Goal: Information Seeking & Learning: Learn about a topic

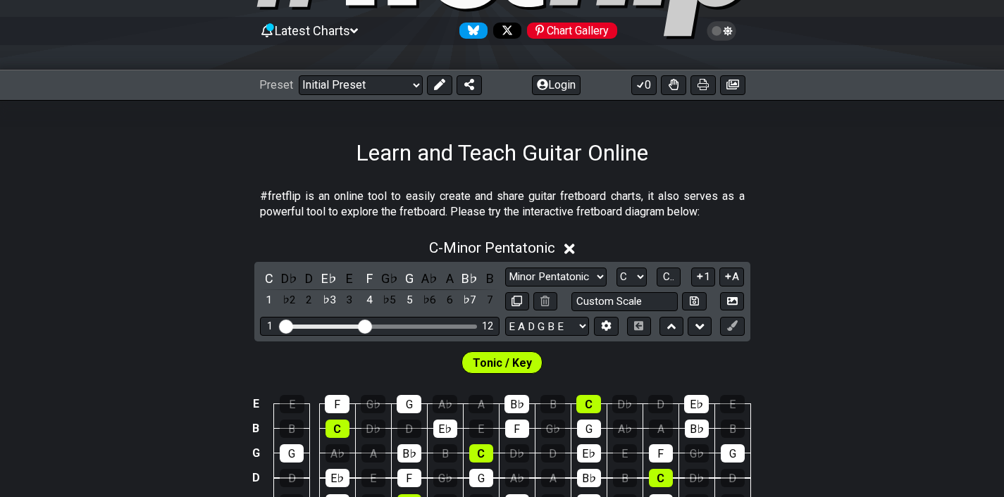
scroll to position [100, 0]
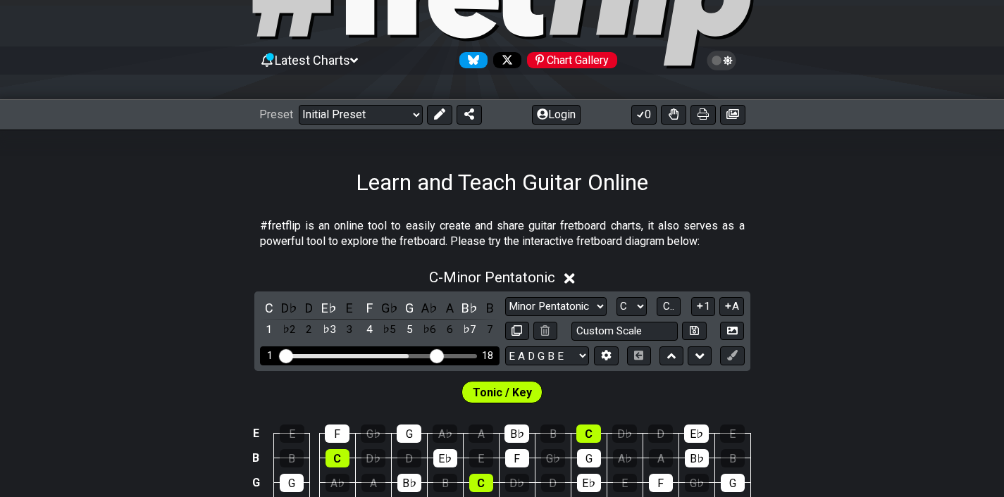
drag, startPoint x: 362, startPoint y: 351, endPoint x: 440, endPoint y: 350, distance: 78.2
click at [439, 355] on input "Visible fret range" at bounding box center [380, 355] width 200 height 0
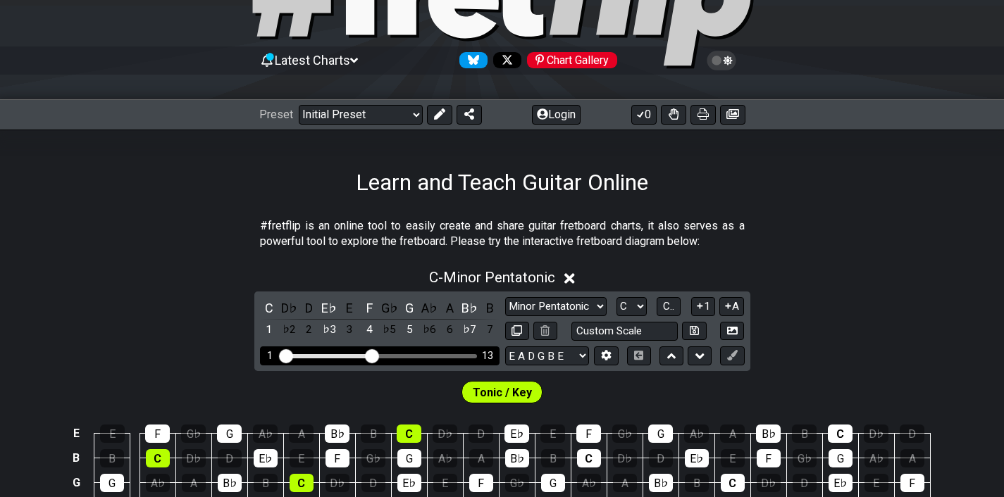
drag, startPoint x: 440, startPoint y: 350, endPoint x: 370, endPoint y: 350, distance: 69.7
click at [370, 355] on input "Visible fret range" at bounding box center [380, 355] width 200 height 0
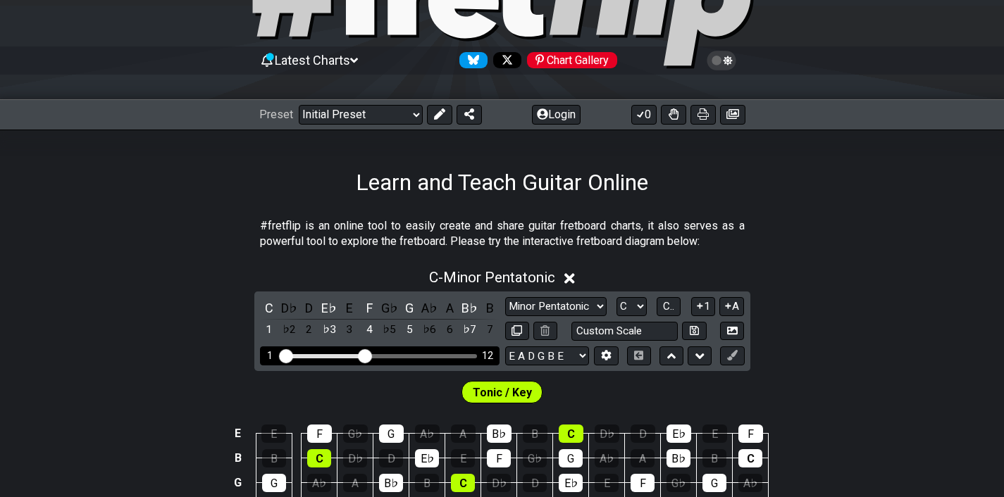
click at [365, 355] on input "Visible fret range" at bounding box center [380, 355] width 200 height 0
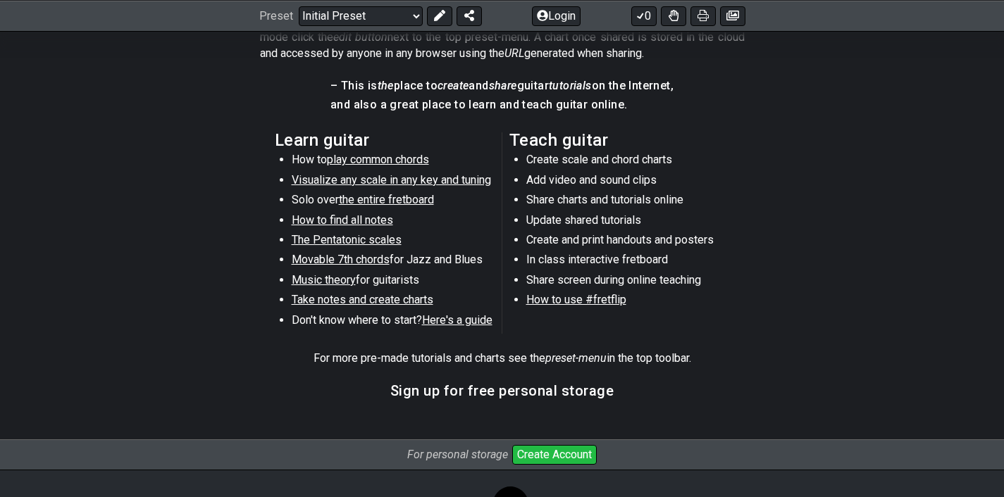
scroll to position [701, 0]
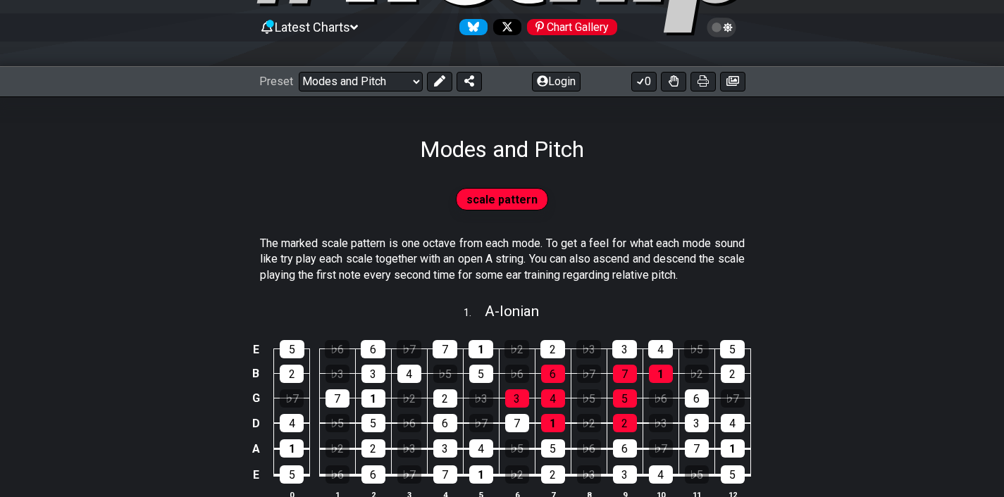
scroll to position [130, 0]
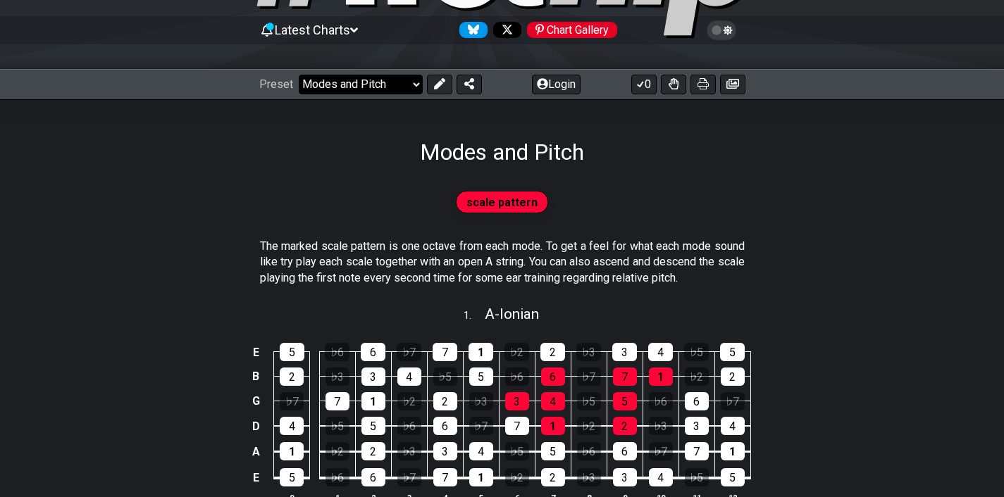
click at [364, 84] on select "Welcome to #fretflip! Initial Preset Custom Preset Minor Pentatonic Major Penta…" at bounding box center [361, 85] width 124 height 20
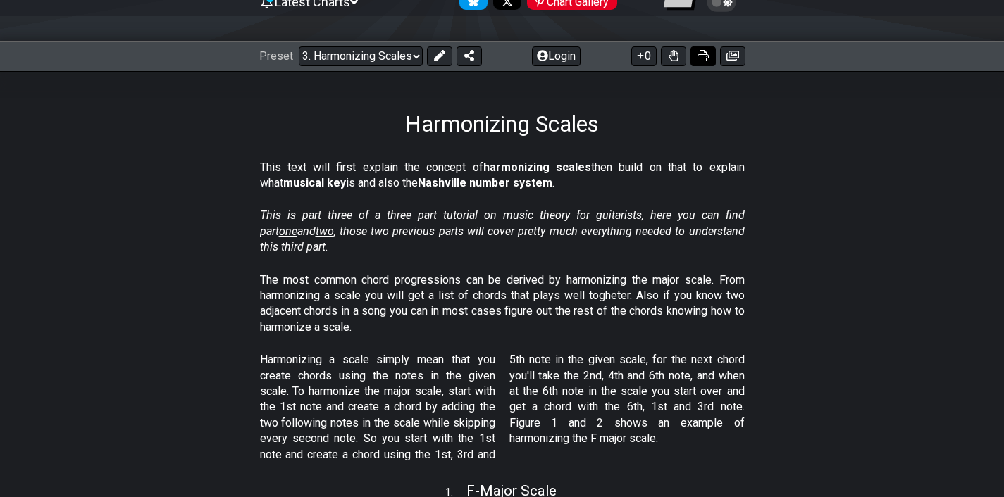
scroll to position [156, 0]
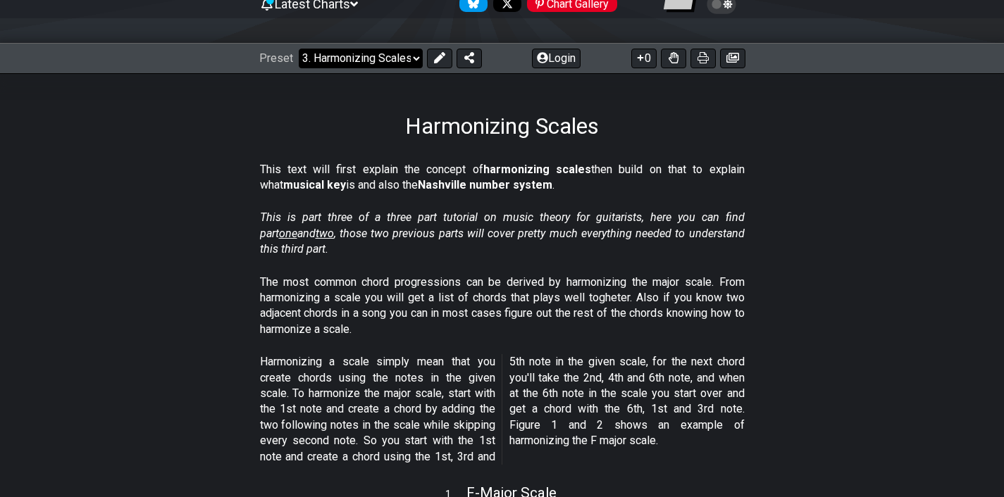
click at [381, 58] on select "Welcome to #fretflip! Initial Preset Custom Preset Minor Pentatonic Major Penta…" at bounding box center [361, 59] width 124 height 20
click at [299, 49] on select "Welcome to #fretflip! Initial Preset Custom Preset Minor Pentatonic Major Penta…" at bounding box center [361, 59] width 124 height 20
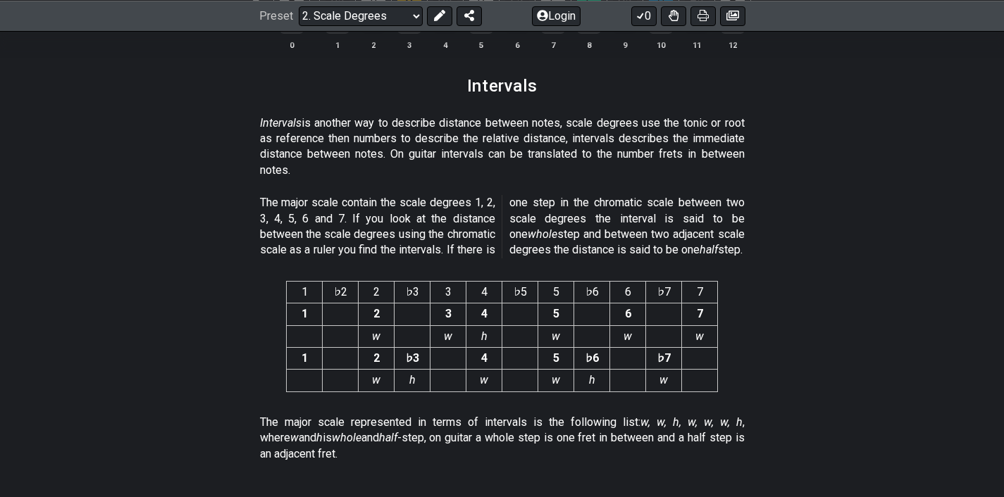
scroll to position [3645, 0]
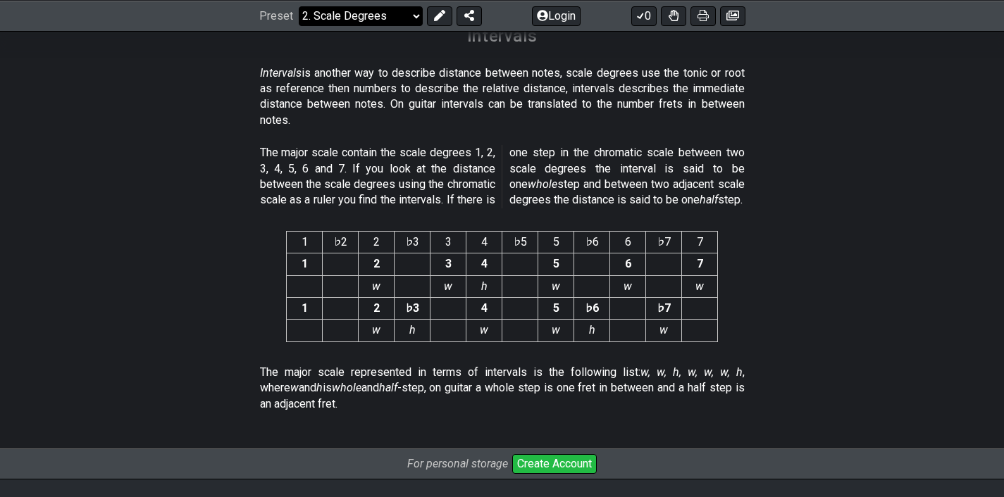
click at [356, 15] on select "Welcome to #fretflip! Initial Preset Custom Preset Minor Pentatonic Major Penta…" at bounding box center [361, 16] width 124 height 20
click at [299, 25] on select "Welcome to #fretflip! Initial Preset Custom Preset Minor Pentatonic Major Penta…" at bounding box center [361, 16] width 124 height 20
select select "/harmonizing-scales"
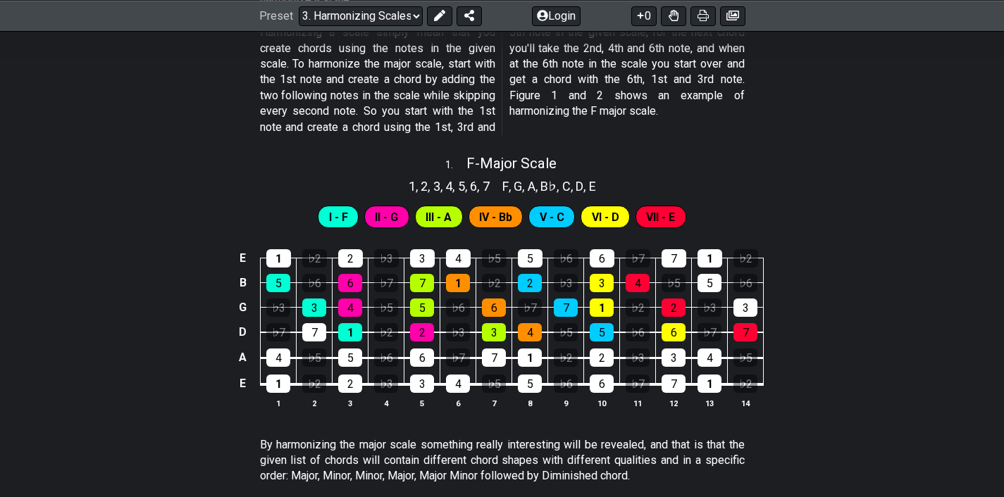
scroll to position [485, 0]
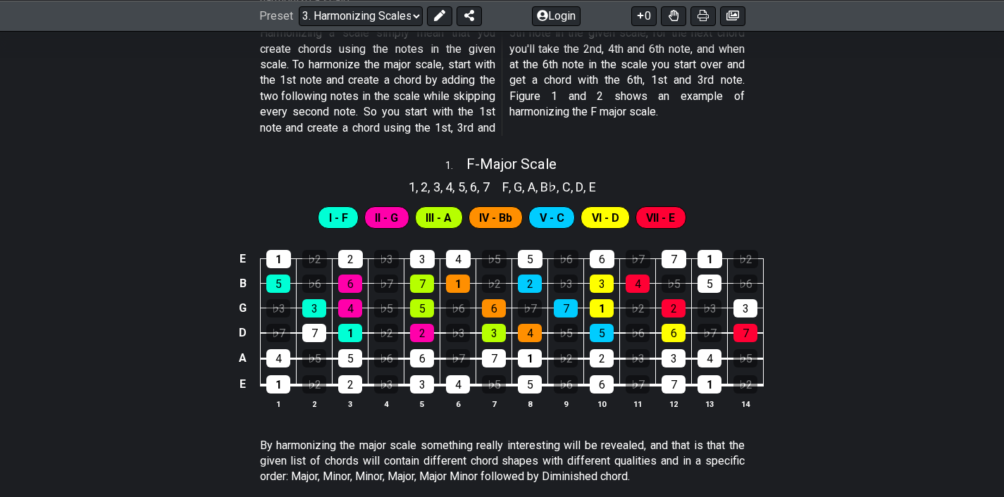
click at [342, 218] on span "I - F" at bounding box center [338, 218] width 19 height 20
click at [331, 213] on span "I - F" at bounding box center [338, 218] width 19 height 20
click at [282, 277] on div "5" at bounding box center [278, 284] width 24 height 18
click at [323, 310] on div "3" at bounding box center [314, 308] width 24 height 18
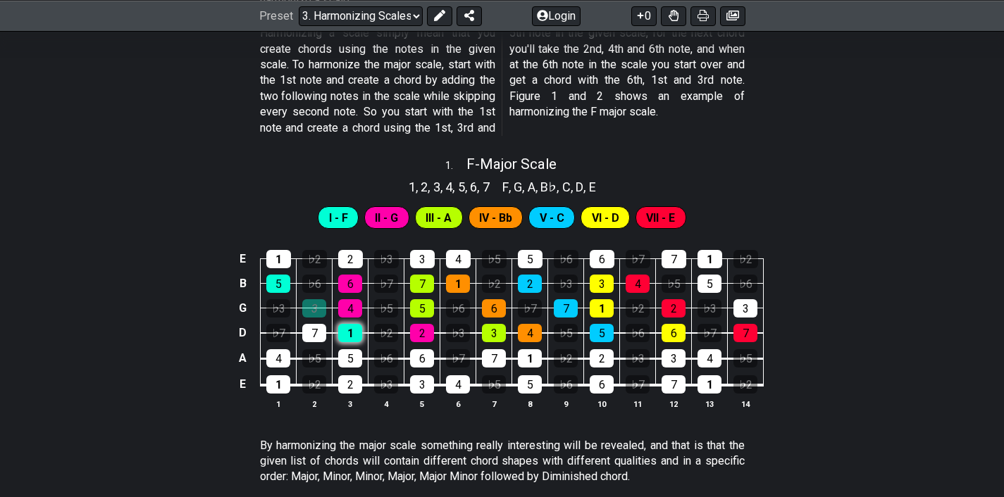
click at [345, 324] on div "1" at bounding box center [350, 333] width 24 height 18
click at [320, 300] on div "3" at bounding box center [314, 308] width 24 height 18
click at [273, 280] on div "5" at bounding box center [278, 284] width 24 height 18
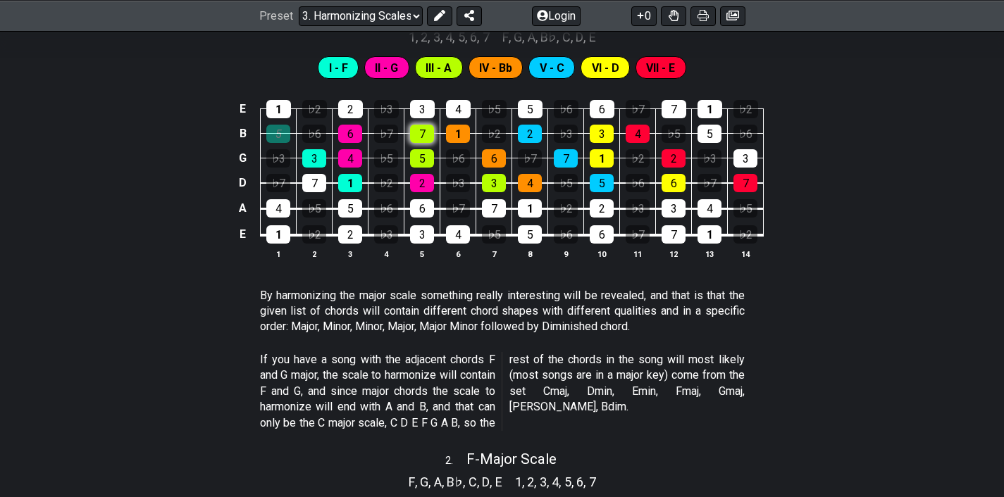
scroll to position [634, 0]
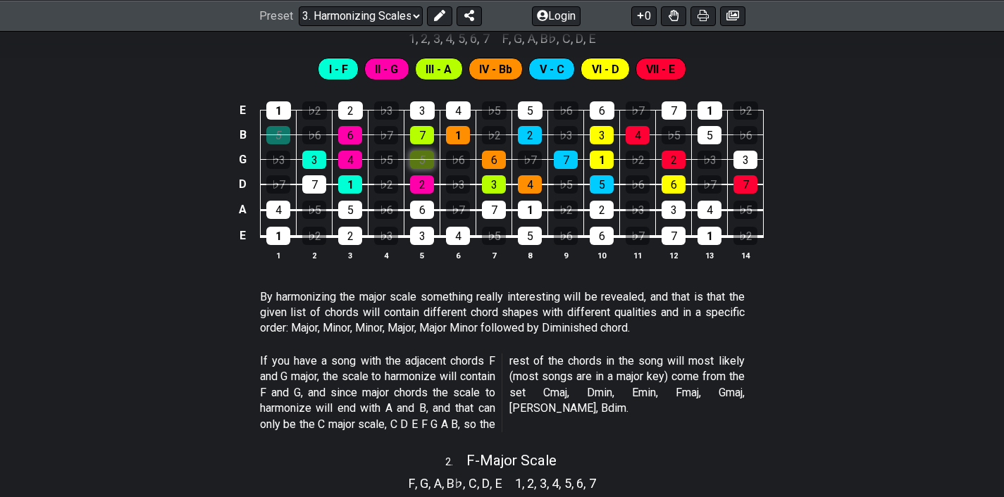
click at [430, 153] on div "5" at bounding box center [422, 160] width 24 height 18
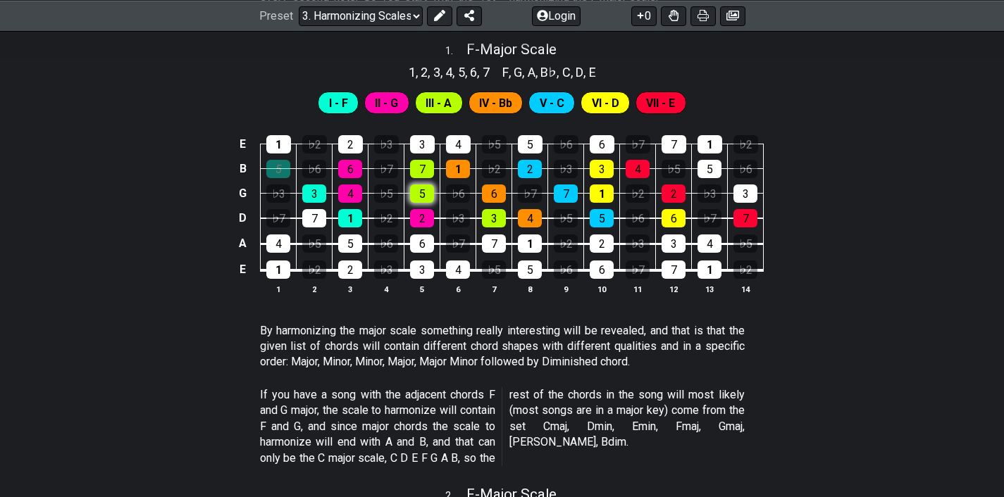
scroll to position [583, 0]
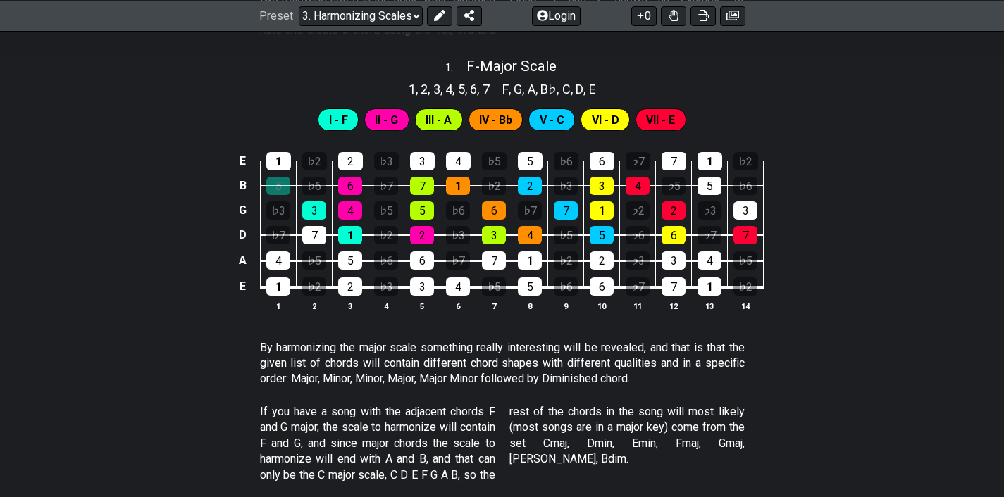
click at [416, 117] on div "III - A" at bounding box center [439, 119] width 48 height 23
click at [435, 117] on span "III - A" at bounding box center [438, 120] width 26 height 20
click at [489, 229] on div "3" at bounding box center [494, 235] width 24 height 18
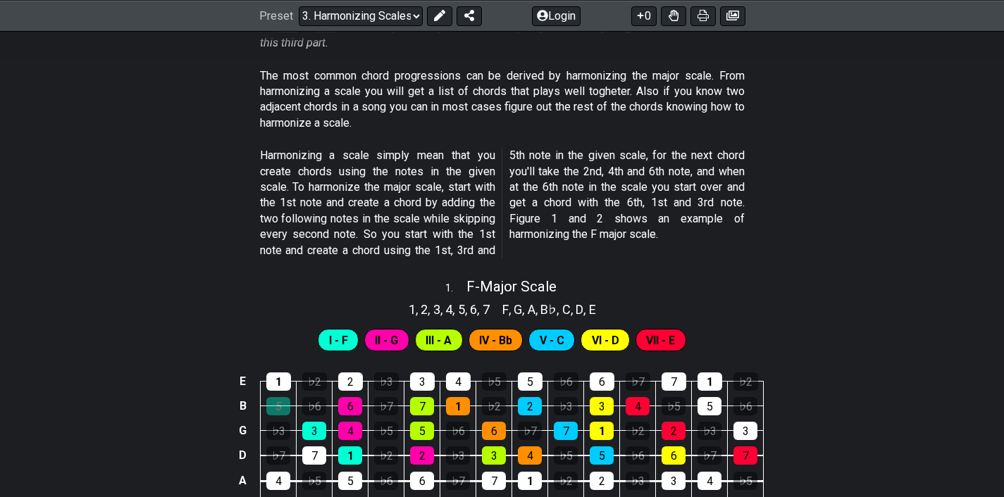
scroll to position [339, 0]
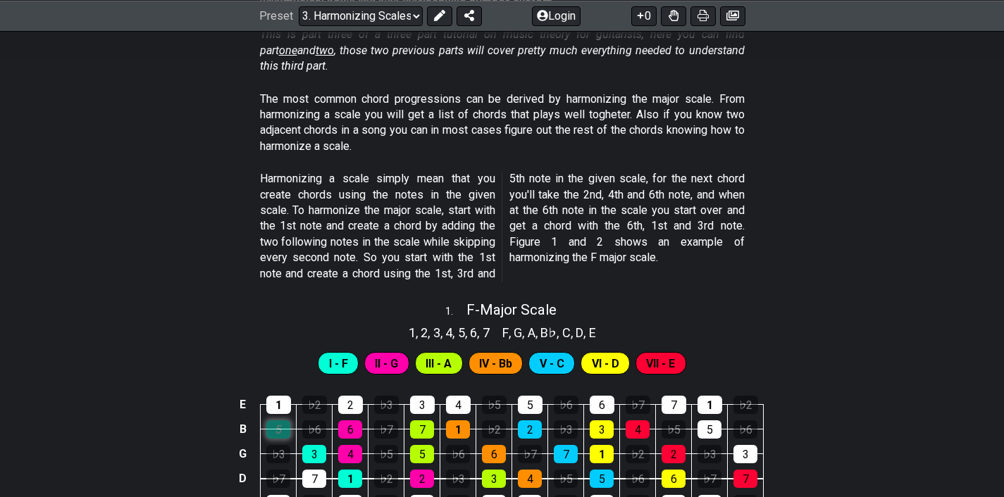
click at [280, 428] on div "5" at bounding box center [278, 429] width 24 height 18
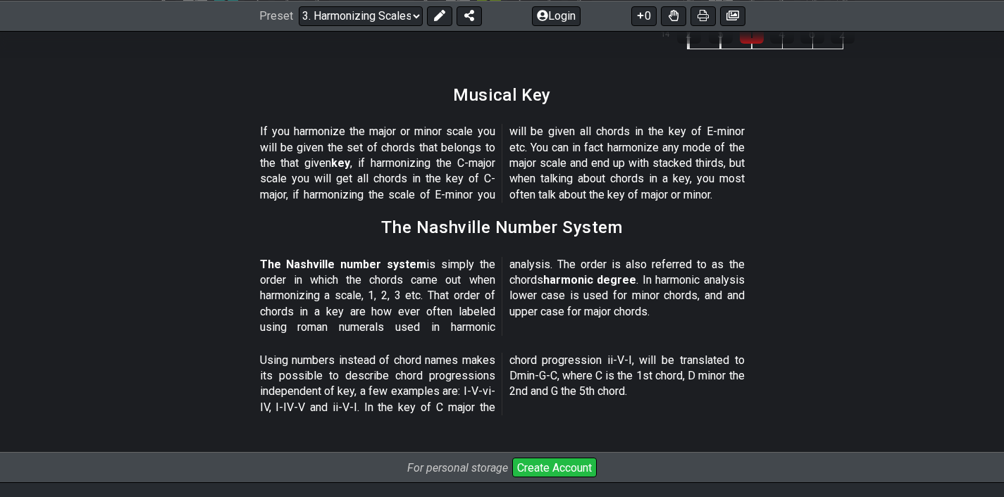
scroll to position [1721, 0]
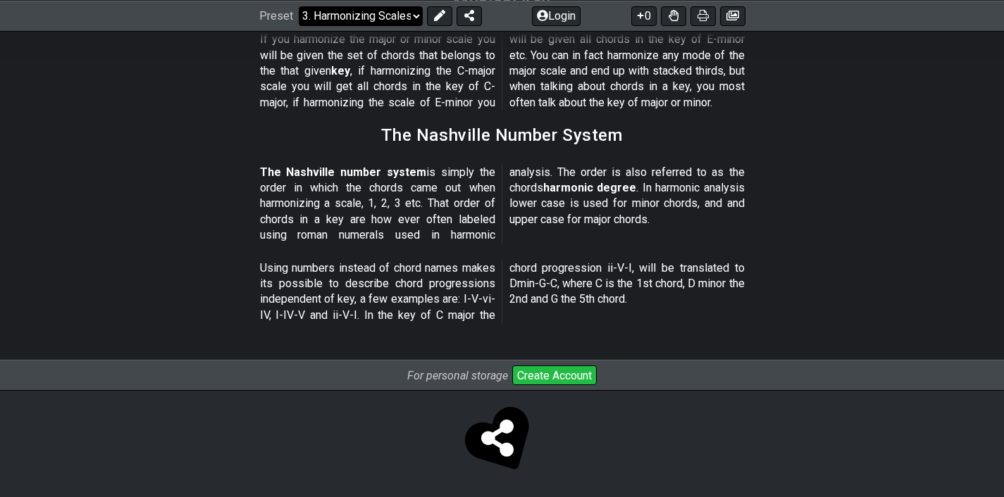
click at [394, 18] on select "Welcome to #fretflip! Initial Preset Custom Preset Minor Pentatonic Major Penta…" at bounding box center [361, 16] width 124 height 20
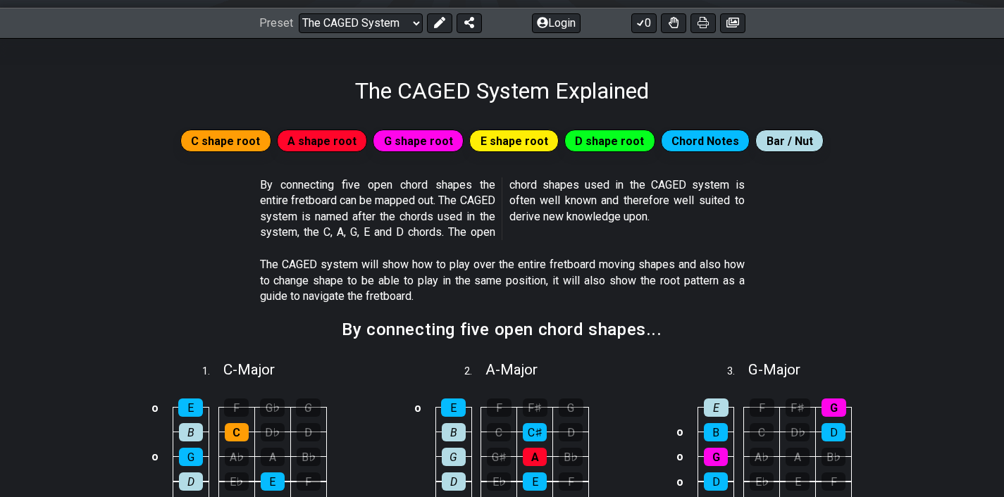
scroll to position [196, 0]
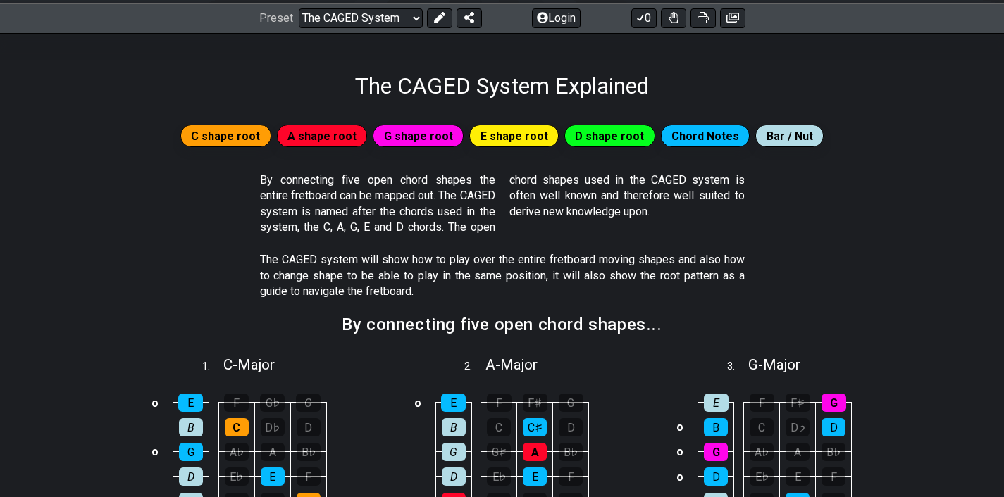
click at [250, 135] on span "C shape root" at bounding box center [225, 136] width 69 height 20
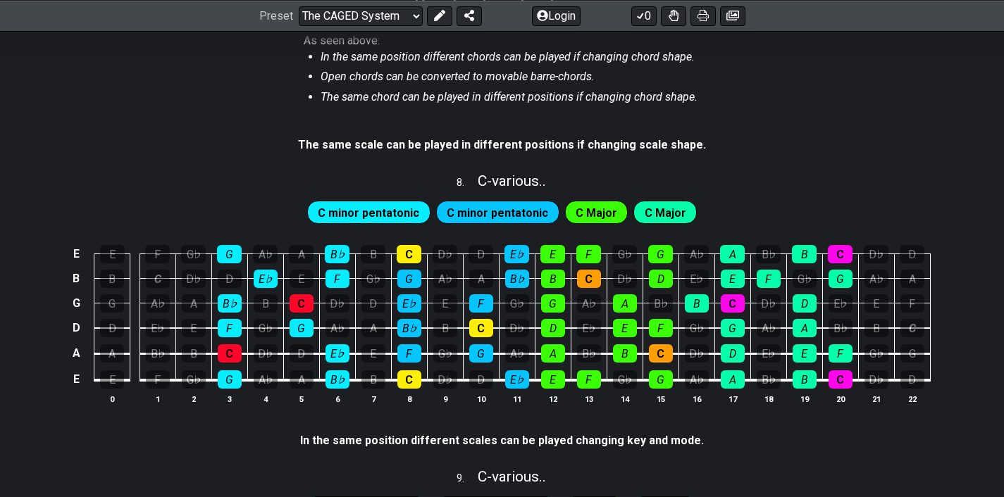
scroll to position [1502, 0]
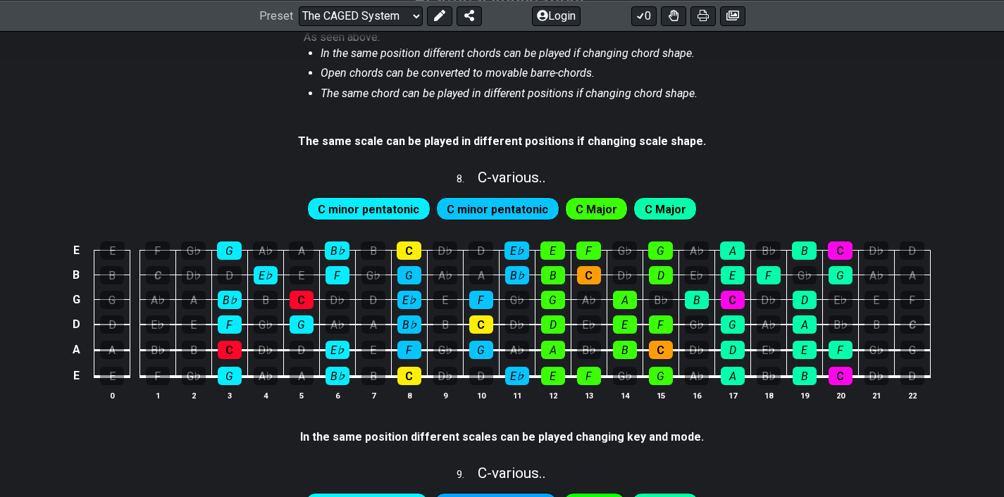
click at [387, 202] on span "C minor pentatonic" at bounding box center [368, 209] width 101 height 20
click at [465, 204] on span "C minor pentatonic" at bounding box center [497, 209] width 101 height 20
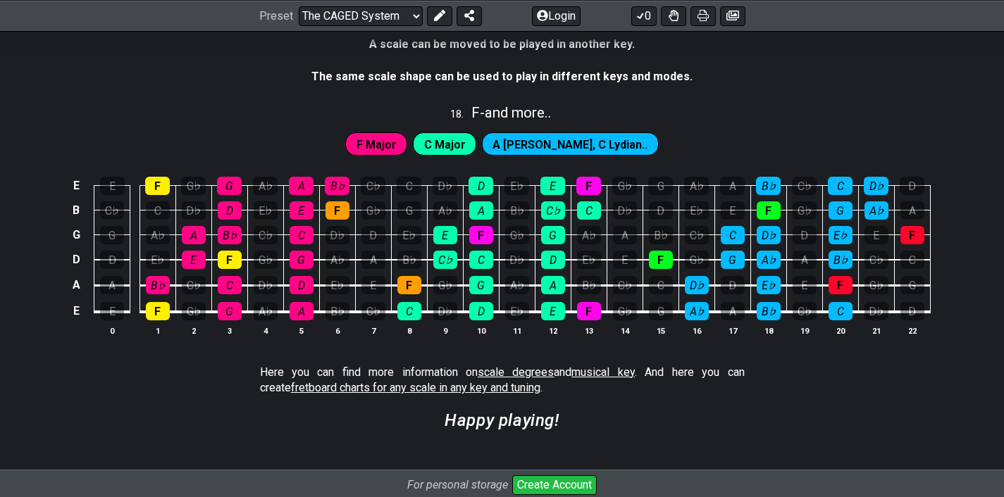
scroll to position [3971, 0]
